Goal: Task Accomplishment & Management: Complete application form

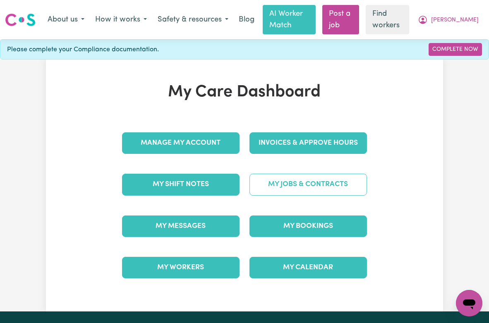
click at [271, 187] on link "My Jobs & Contracts" at bounding box center [307, 185] width 117 height 22
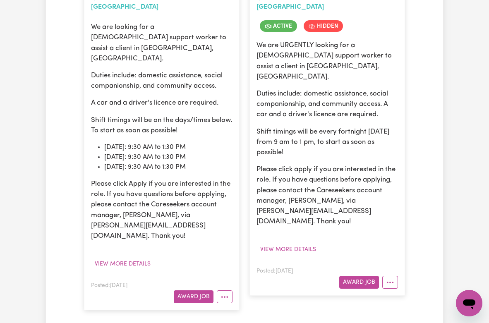
scroll to position [272, 0]
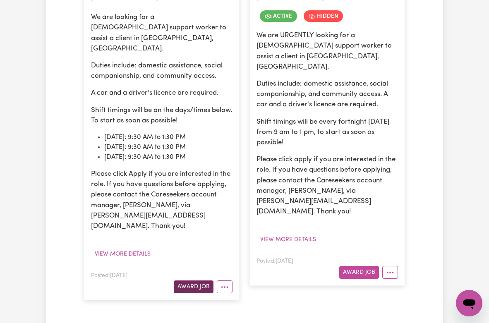
click at [204, 280] on button "Award Job" at bounding box center [194, 286] width 40 height 13
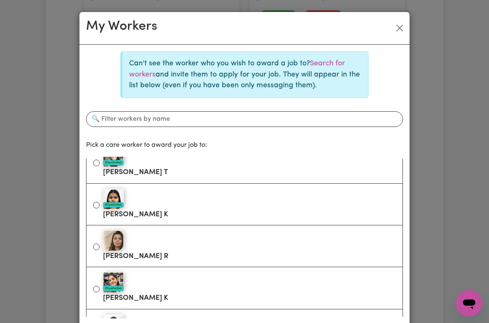
scroll to position [101, 0]
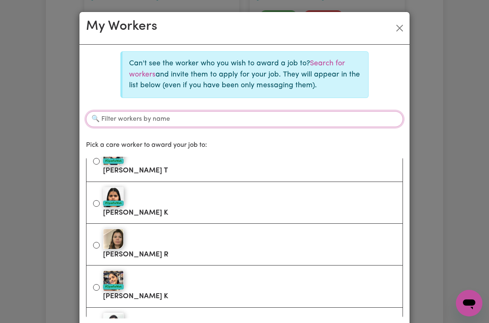
click at [170, 113] on input "Filter workers by name" at bounding box center [244, 119] width 317 height 16
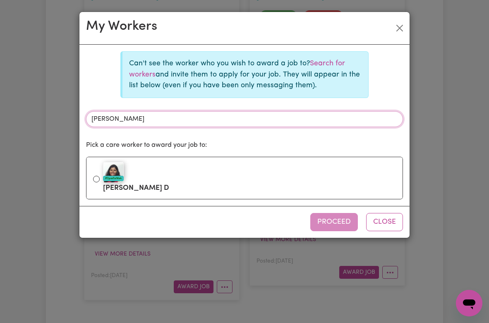
scroll to position [0, 0]
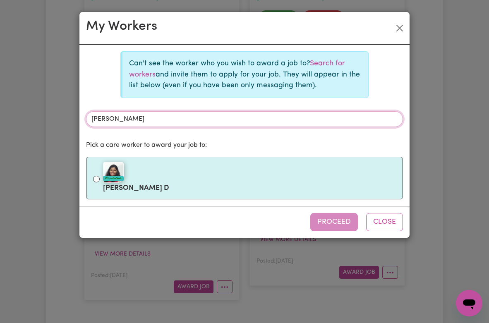
type input "[PERSON_NAME]"
click at [152, 185] on label "#OpenForWork [PERSON_NAME] D" at bounding box center [249, 178] width 293 height 35
click at [100, 182] on input "#OpenForWork [PERSON_NAME] D" at bounding box center [96, 179] width 7 height 7
radio input "true"
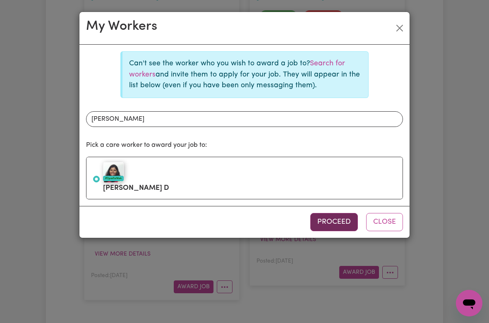
click at [352, 229] on button "Proceed" at bounding box center [334, 222] width 48 height 18
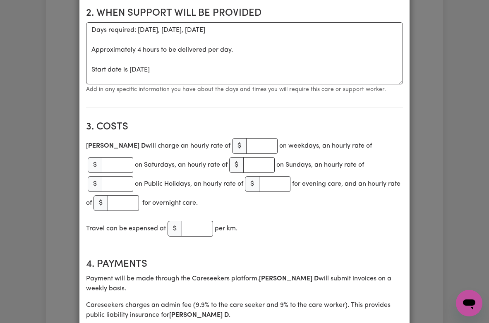
scroll to position [310, 0]
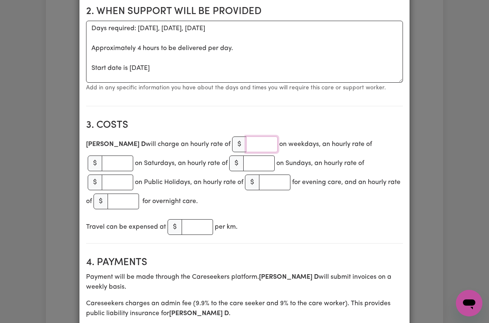
click at [246, 142] on input "number" at bounding box center [261, 145] width 31 height 16
type input "45"
click at [262, 117] on section "3. Costs [PERSON_NAME] D will charge an hourly rate of $ 45 on weekdays, an hou…" at bounding box center [244, 178] width 317 height 131
click at [203, 219] on input "number" at bounding box center [197, 227] width 31 height 16
type input "1"
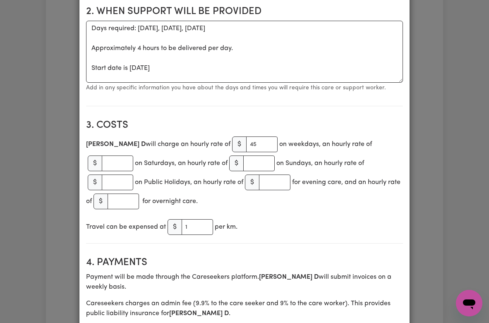
click at [247, 218] on div "Travel can be expensed at $ 1 per km." at bounding box center [244, 227] width 317 height 19
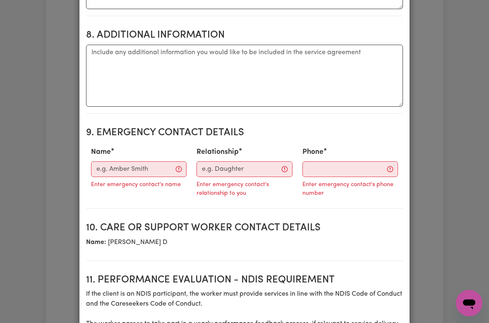
scroll to position [938, 0]
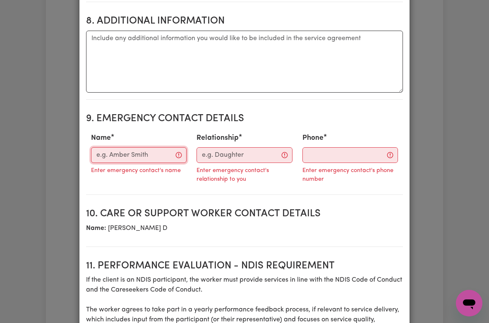
click at [125, 147] on input "Name" at bounding box center [139, 155] width 96 height 16
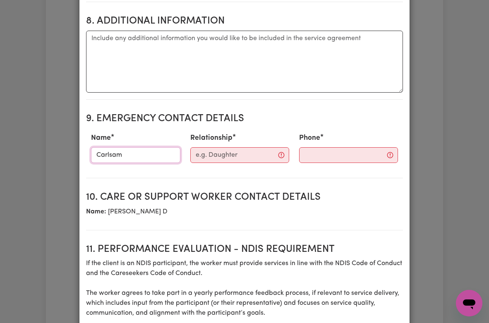
type input "Carlsam"
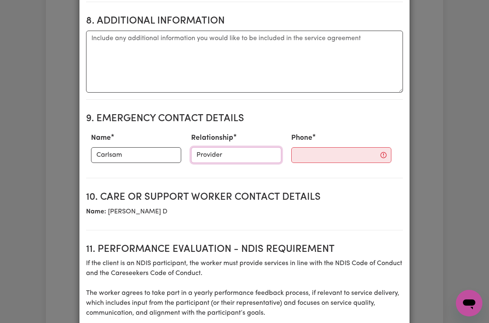
type input "Provider"
paste input "[PHONE_NUMBER]"
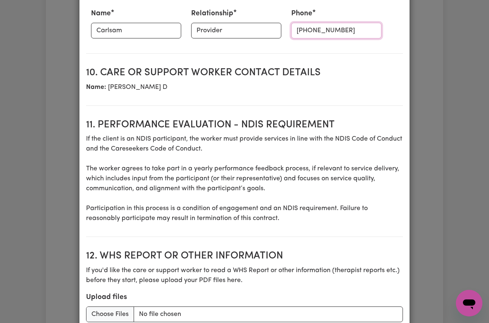
scroll to position [1131, 0]
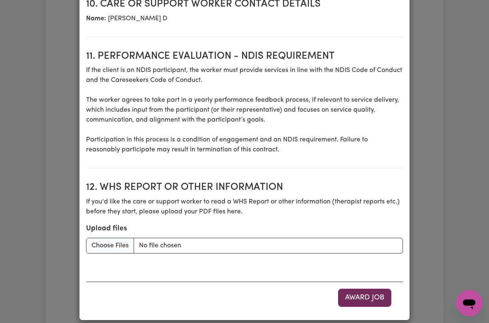
type input "[PHONE_NUMBER]"
click at [360, 289] on button "Award Job" at bounding box center [364, 298] width 53 height 18
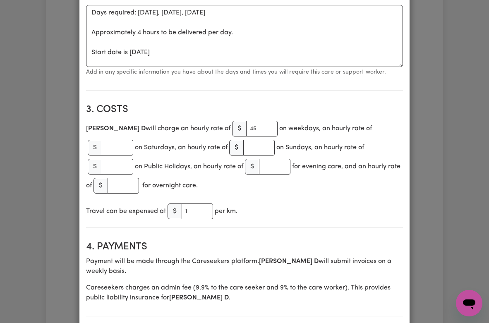
scroll to position [0, 0]
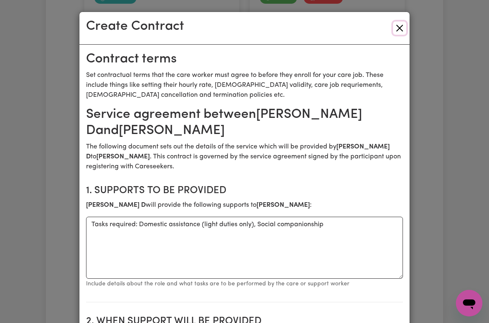
click at [404, 25] on button "Close" at bounding box center [399, 28] width 13 height 13
